Goal: Transaction & Acquisition: Purchase product/service

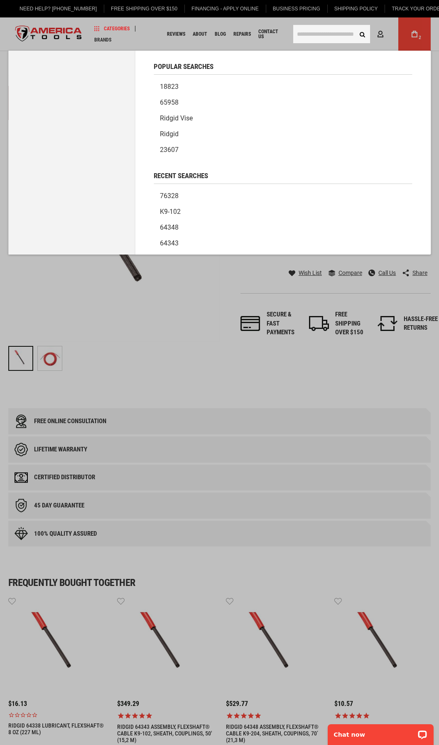
click at [314, 32] on input "text" at bounding box center [331, 34] width 77 height 18
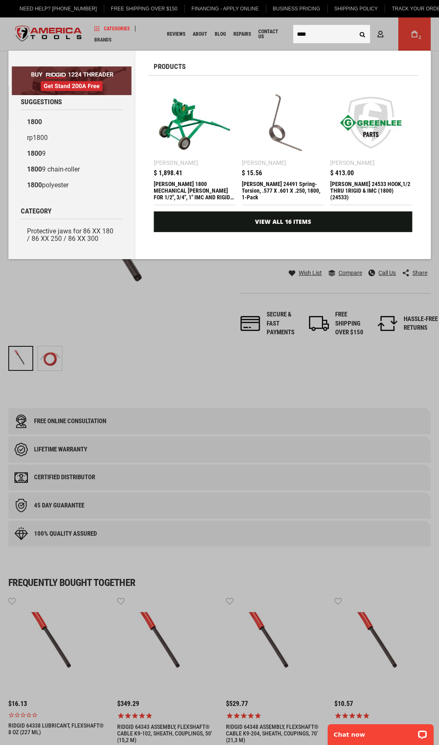
type input "****"
click at [183, 126] on img at bounding box center [195, 123] width 74 height 74
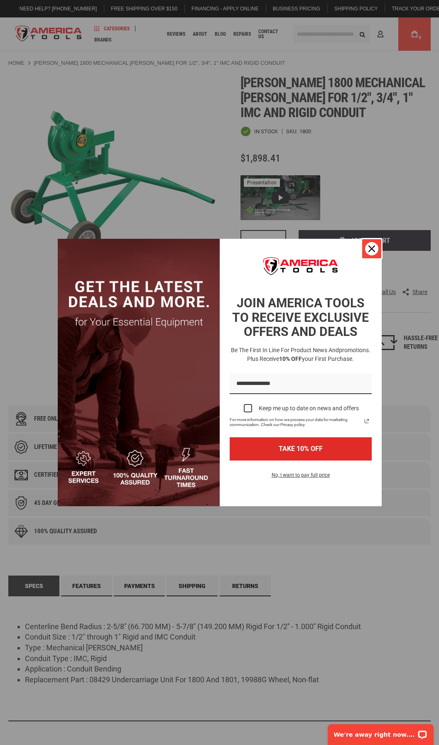
click at [371, 249] on icon "close icon" at bounding box center [371, 248] width 7 height 7
